Goal: Task Accomplishment & Management: Manage account settings

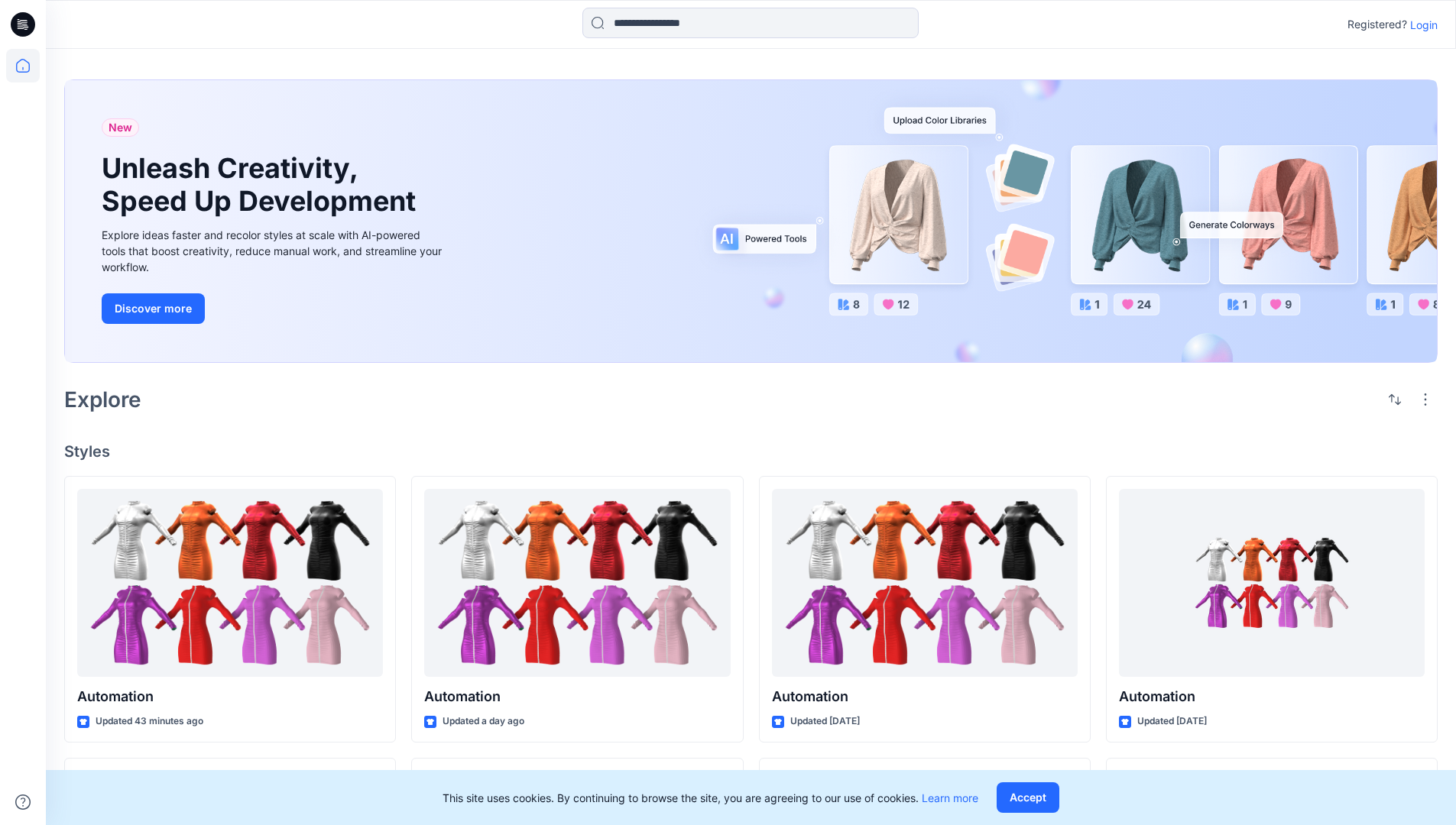
click at [1420, 25] on p "Login" at bounding box center [1423, 25] width 27 height 16
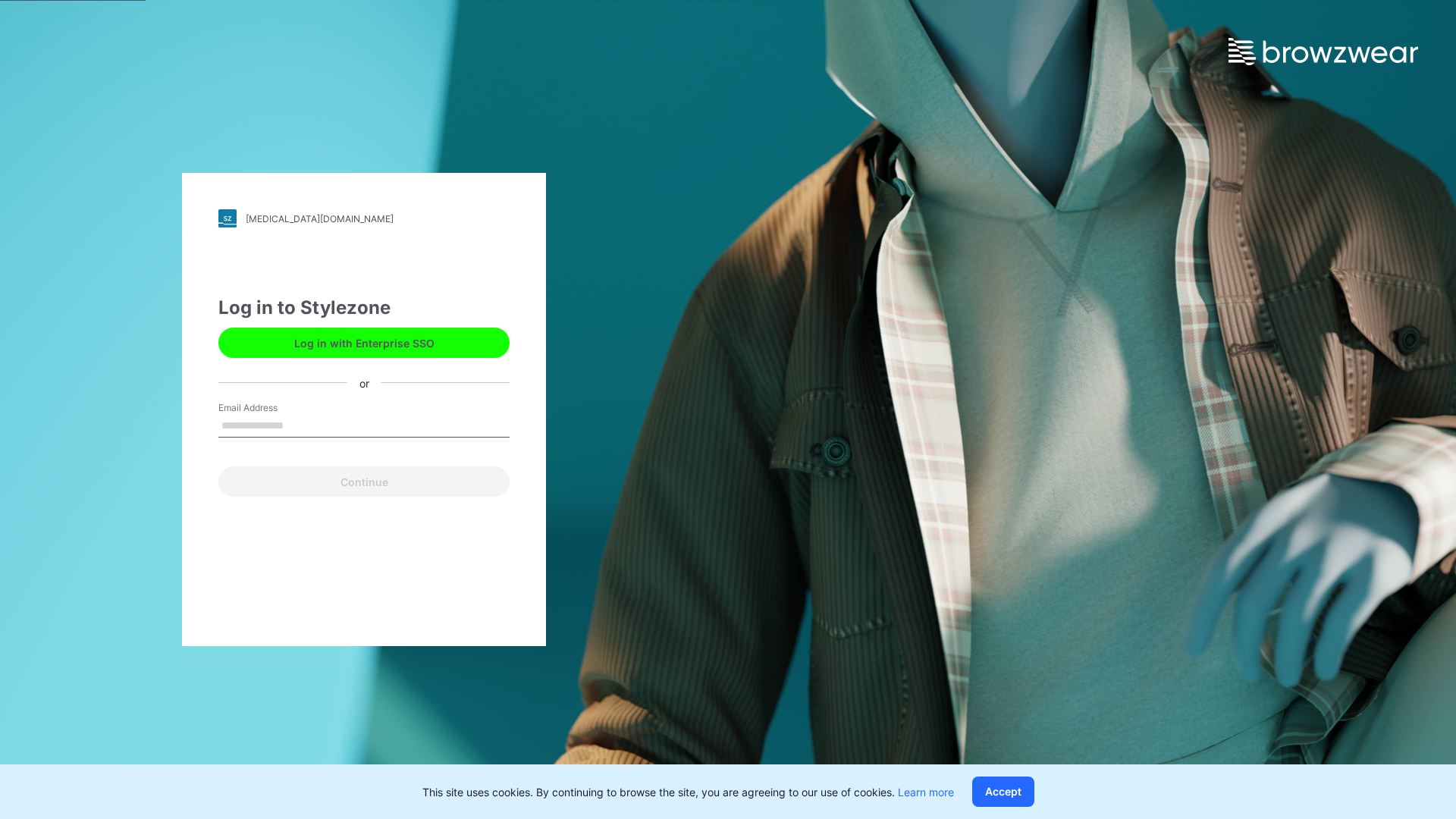
click at [299, 424] on input "Email Address" at bounding box center [364, 426] width 291 height 23
type input "**********"
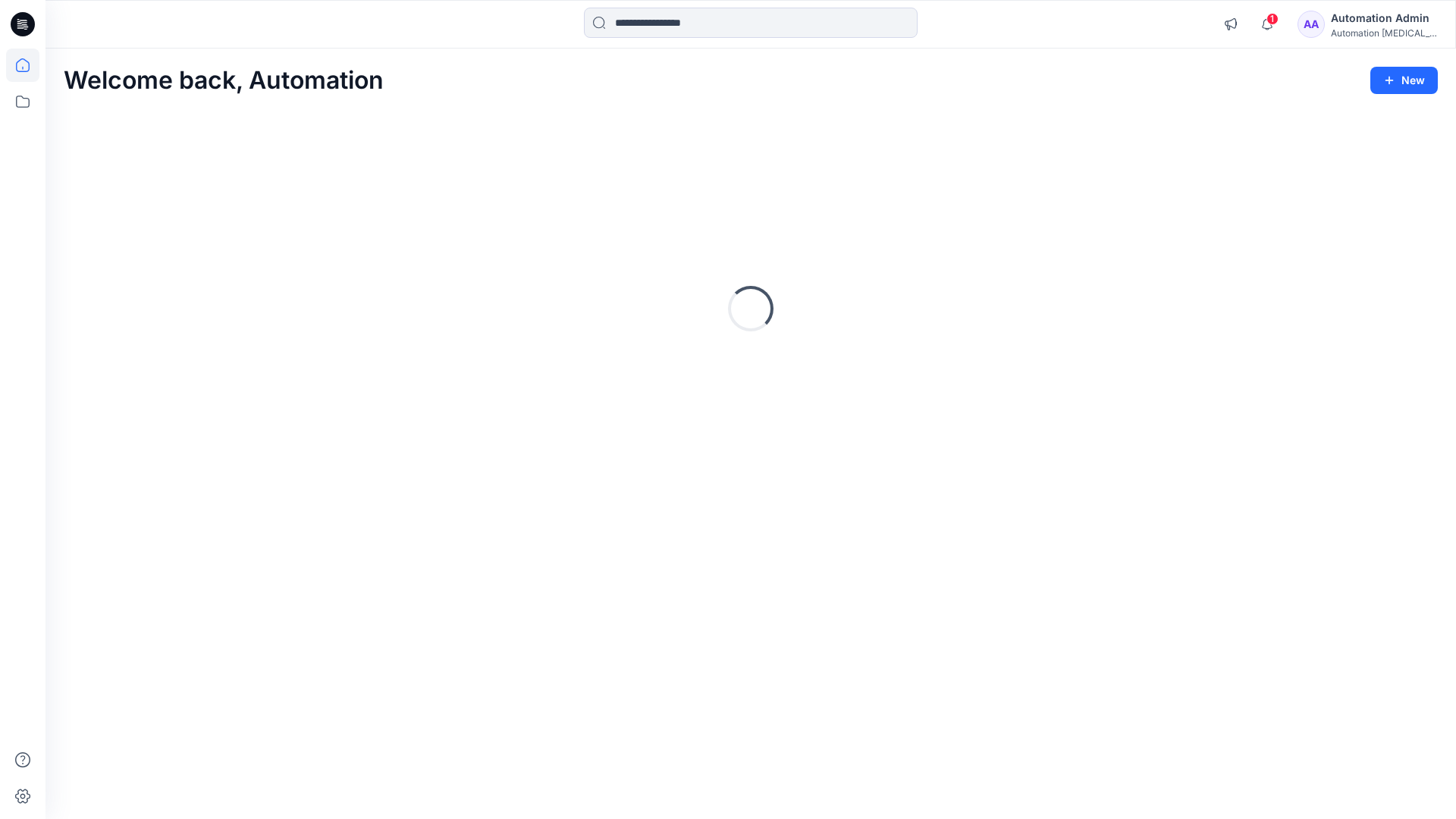
click at [29, 66] on icon at bounding box center [23, 66] width 14 height 14
click at [1369, 30] on div "Automation [MEDICAL_DATA]..." at bounding box center [1383, 32] width 106 height 11
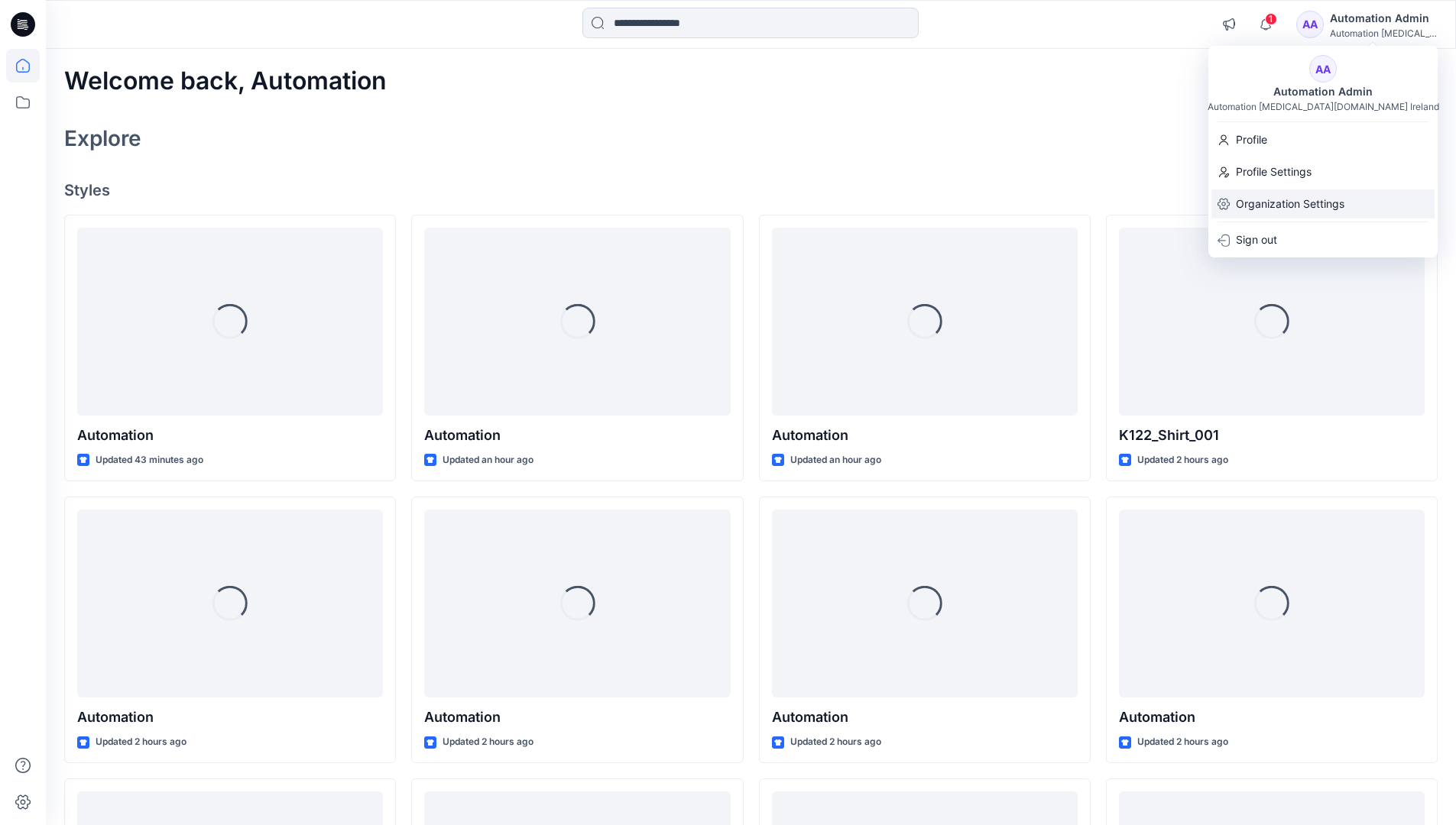
click at [1307, 197] on p "Organization Settings" at bounding box center [1289, 204] width 108 height 29
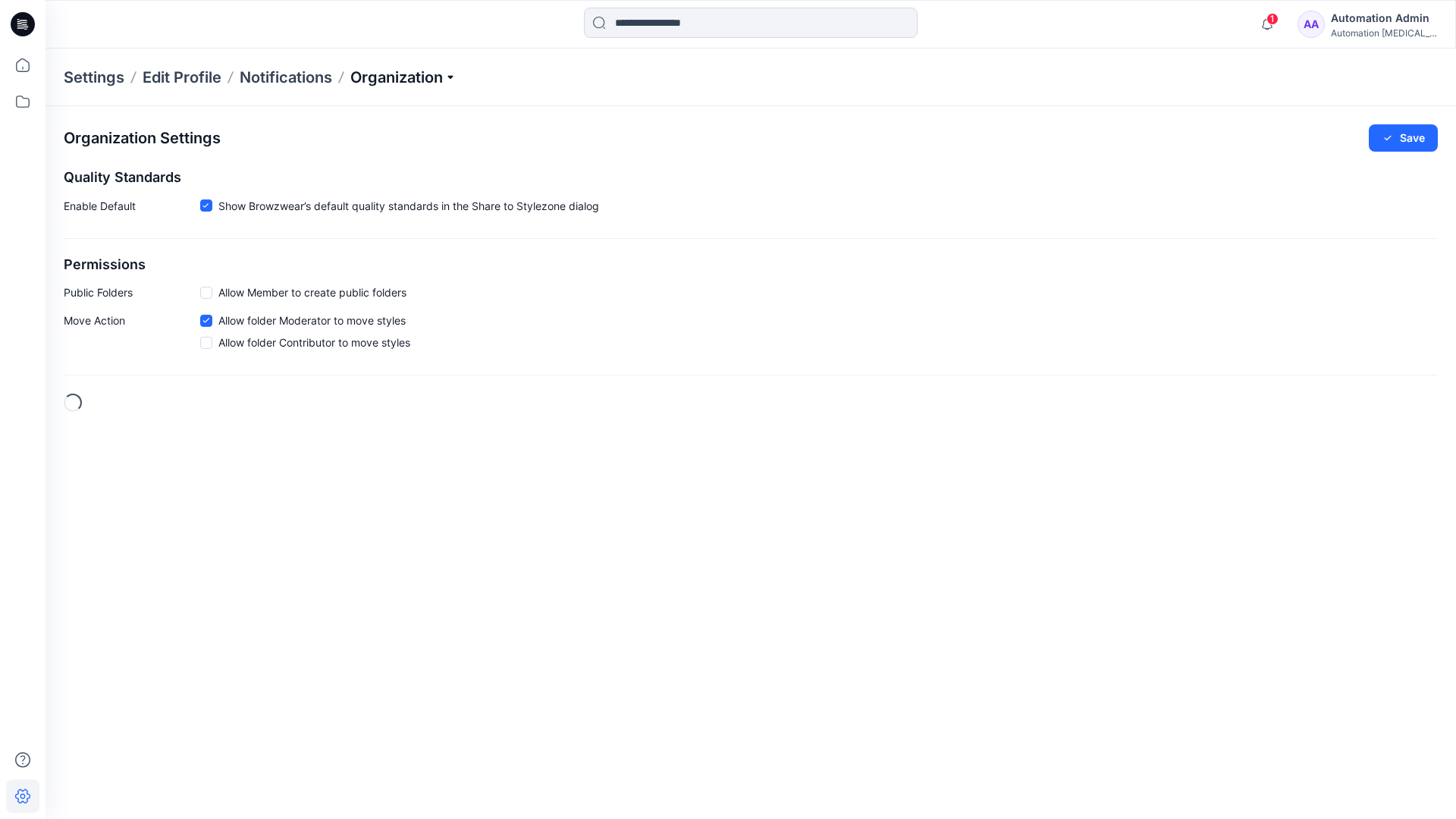
click at [444, 77] on p "Organization" at bounding box center [402, 77] width 106 height 21
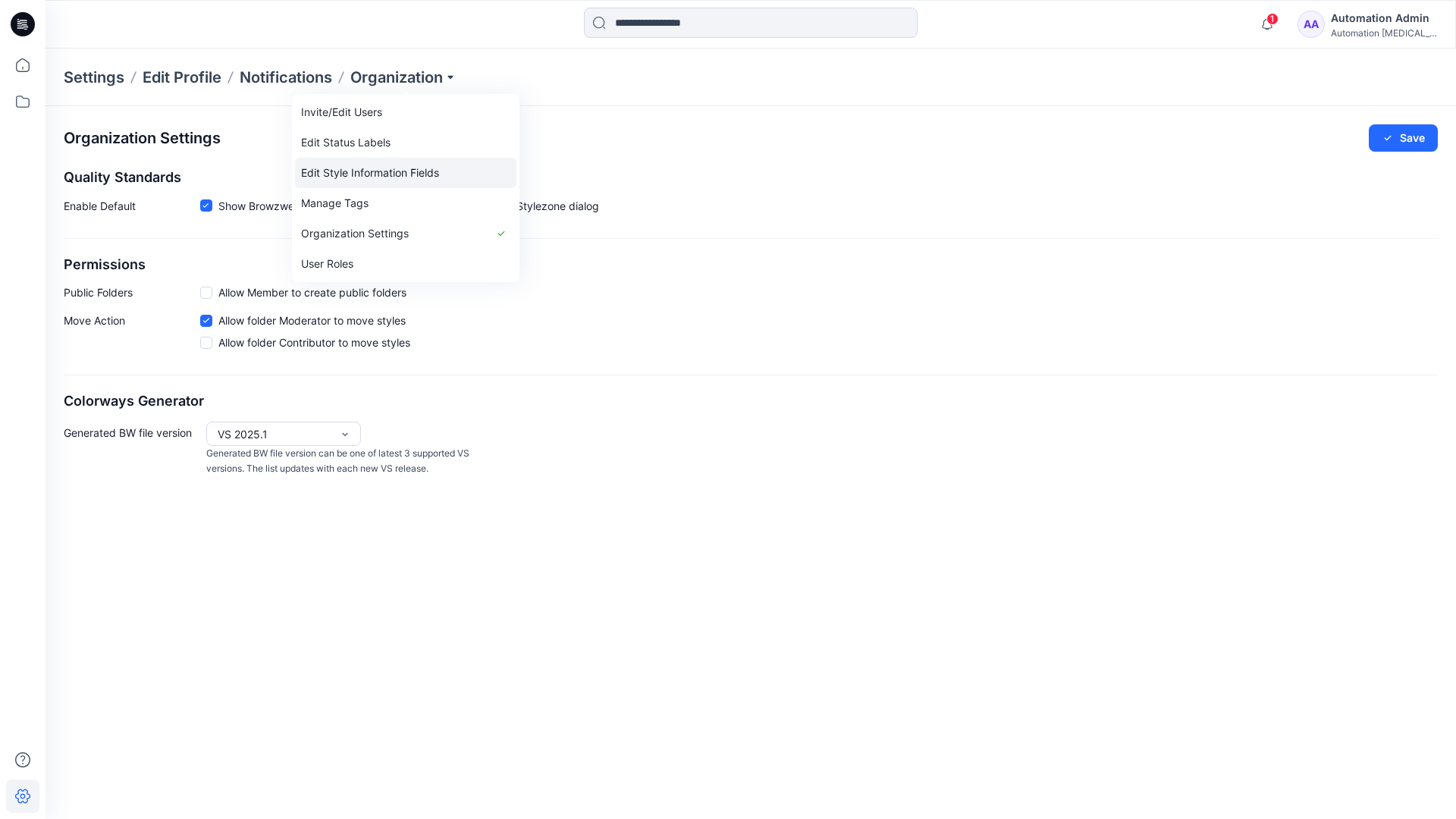
click at [396, 172] on link "Edit Style Information Fields" at bounding box center [405, 172] width 221 height 31
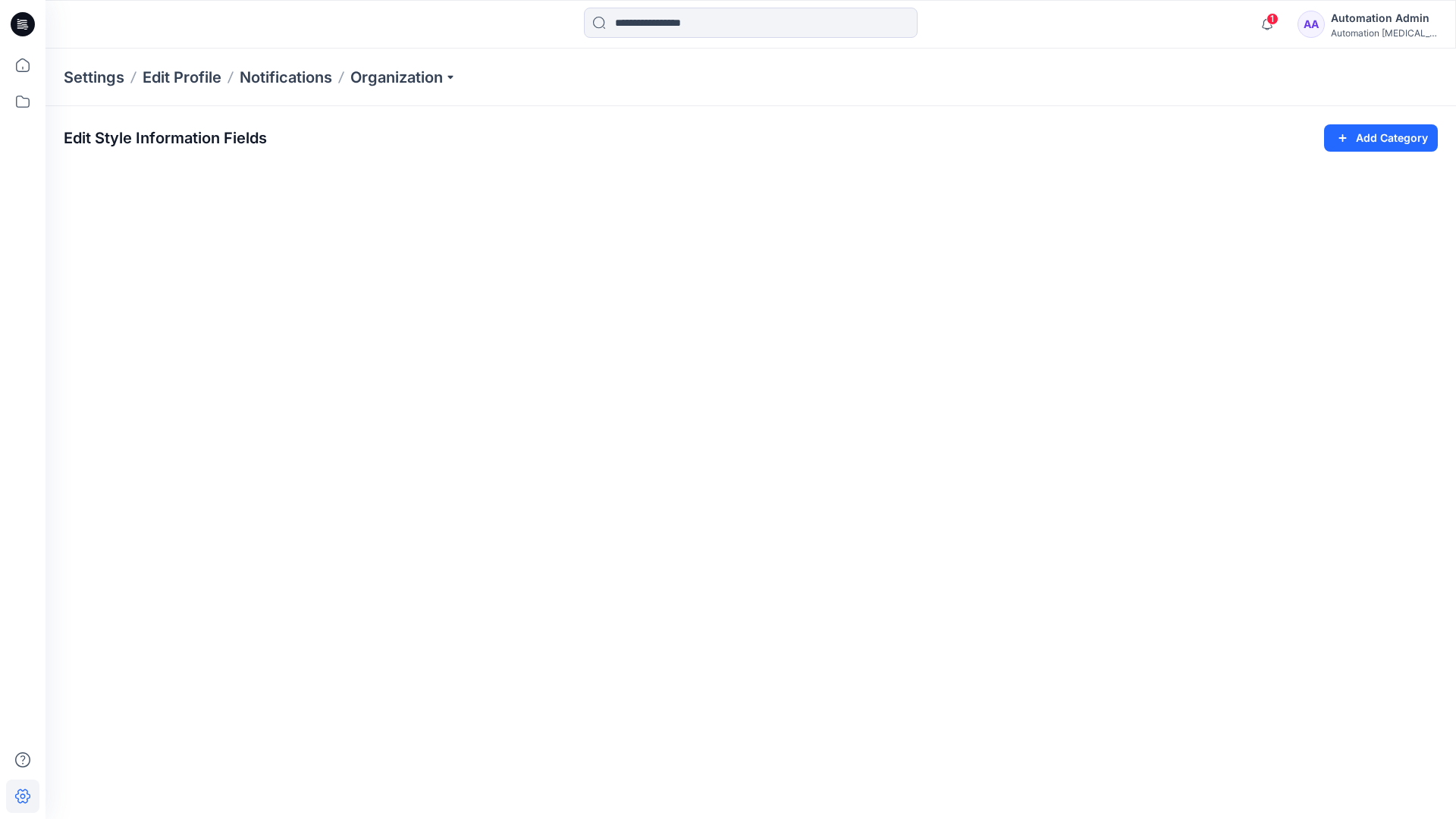
click at [1368, 144] on button "Add Category" at bounding box center [1381, 137] width 114 height 27
